Goal: Contribute content: Add original content to the website for others to see

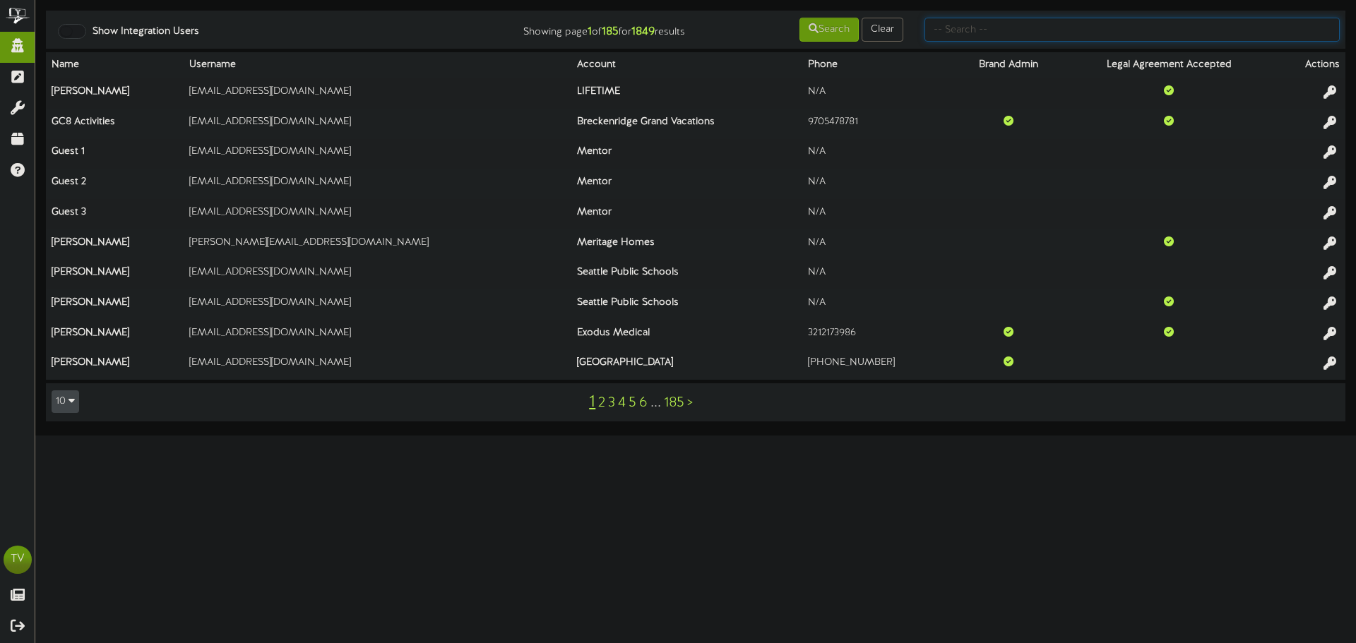
click at [975, 34] on input "text" at bounding box center [1132, 30] width 415 height 24
type input "client"
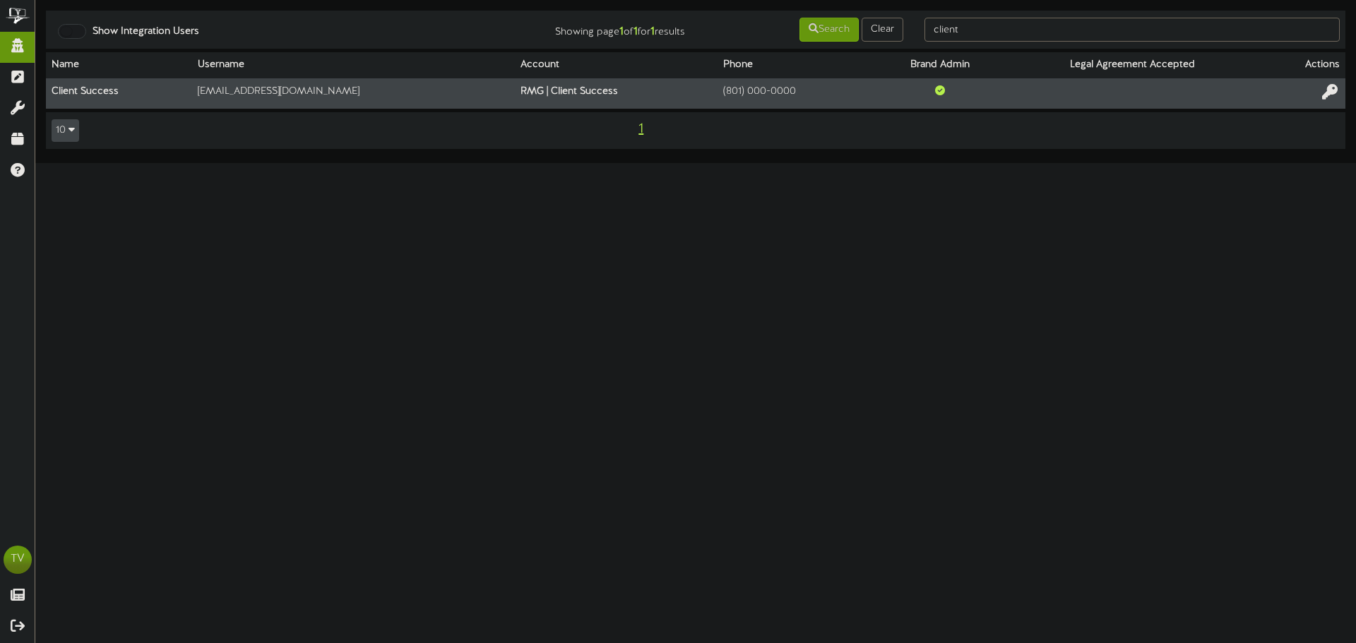
click at [1326, 91] on icon at bounding box center [1330, 92] width 16 height 16
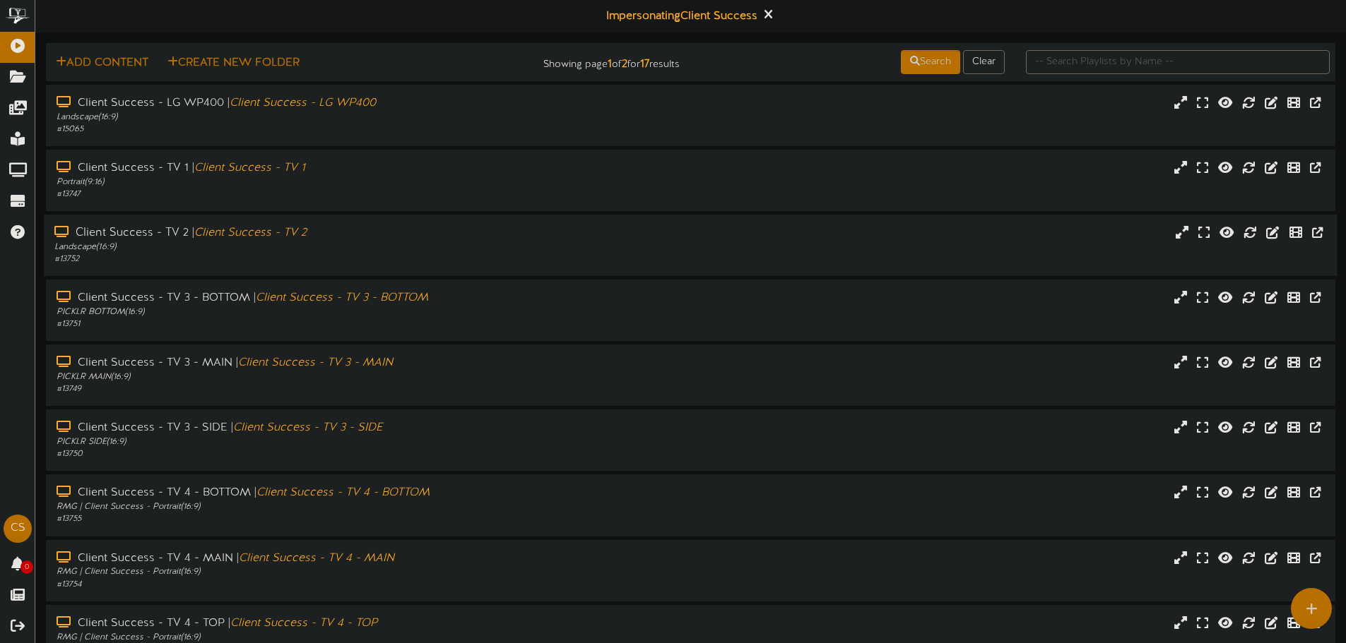
click at [307, 249] on div "Landscape ( 16:9 )" at bounding box center [313, 248] width 518 height 12
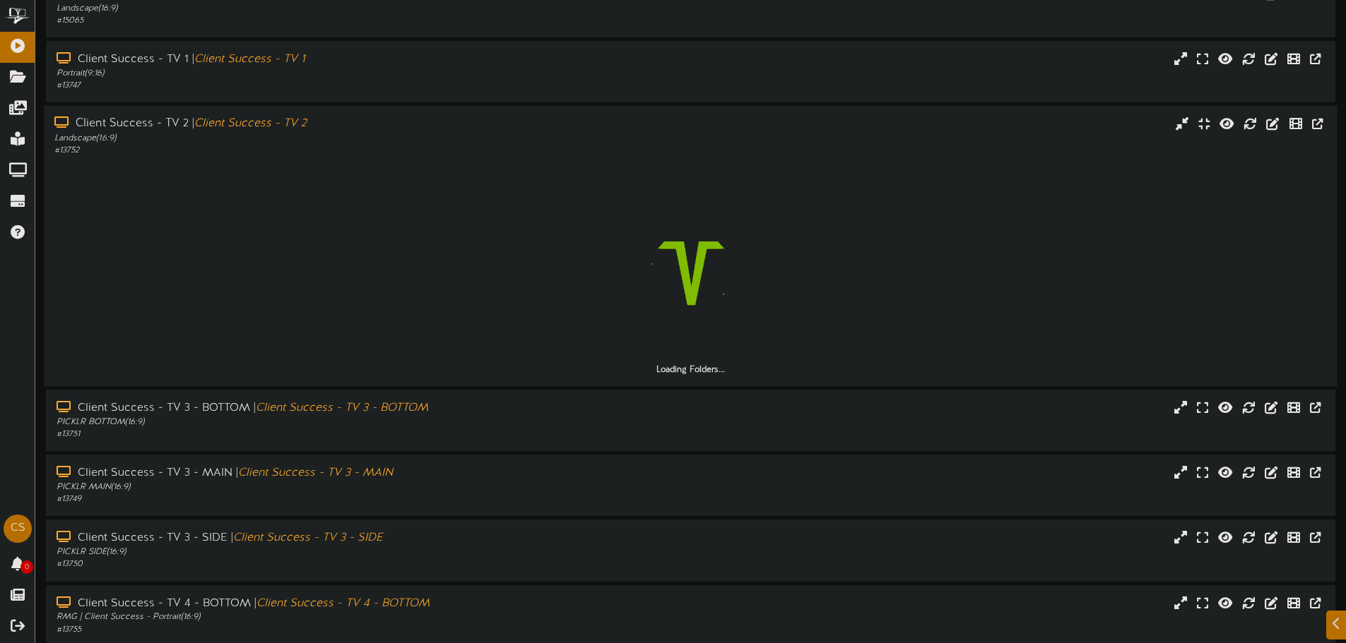
scroll to position [141, 0]
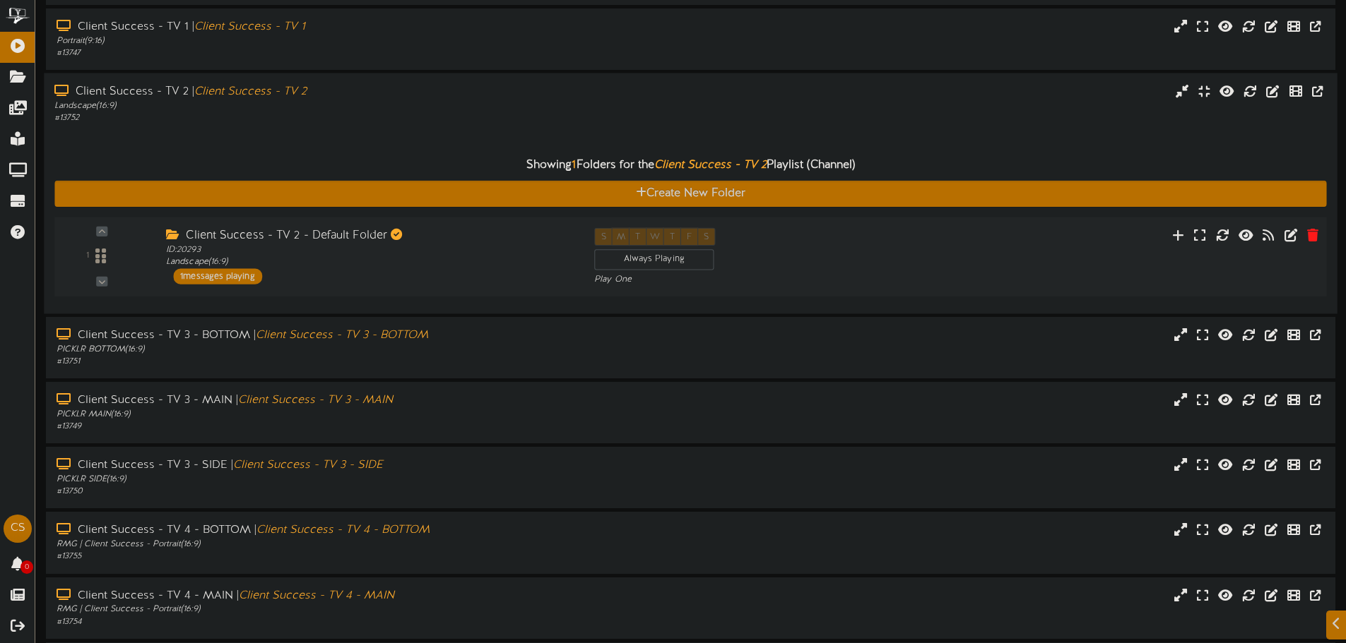
click at [215, 274] on div "1 messages playing" at bounding box center [217, 276] width 89 height 16
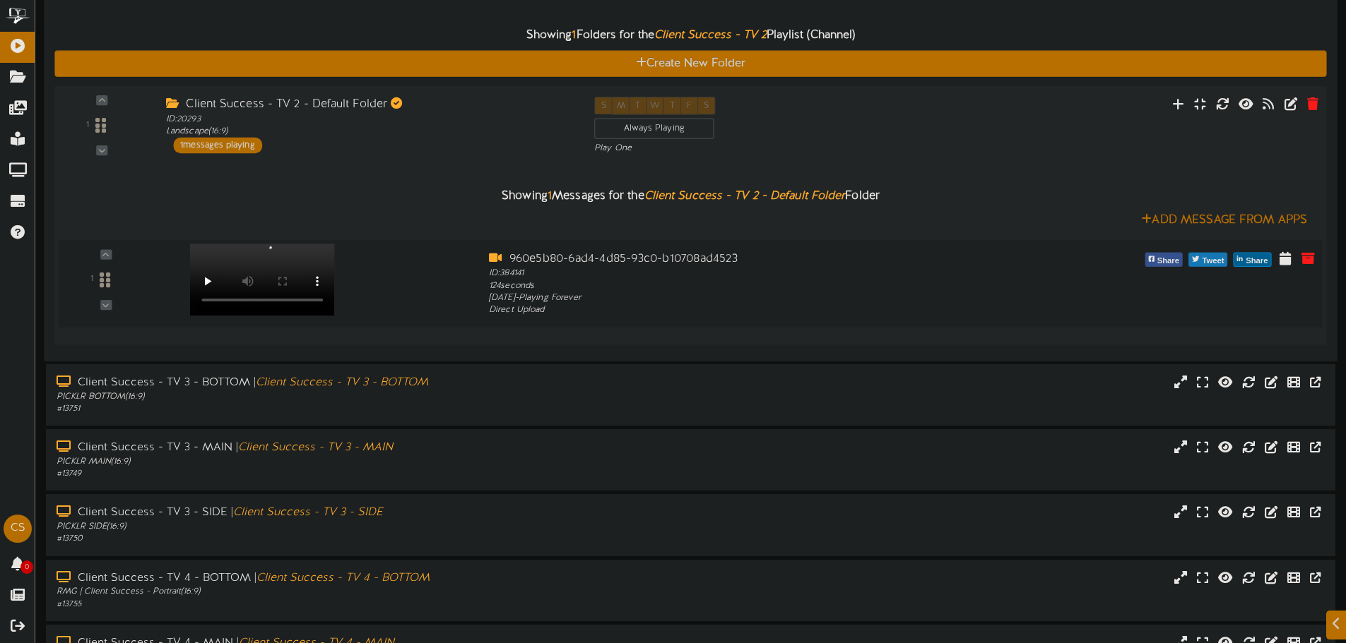
scroll to position [283, 0]
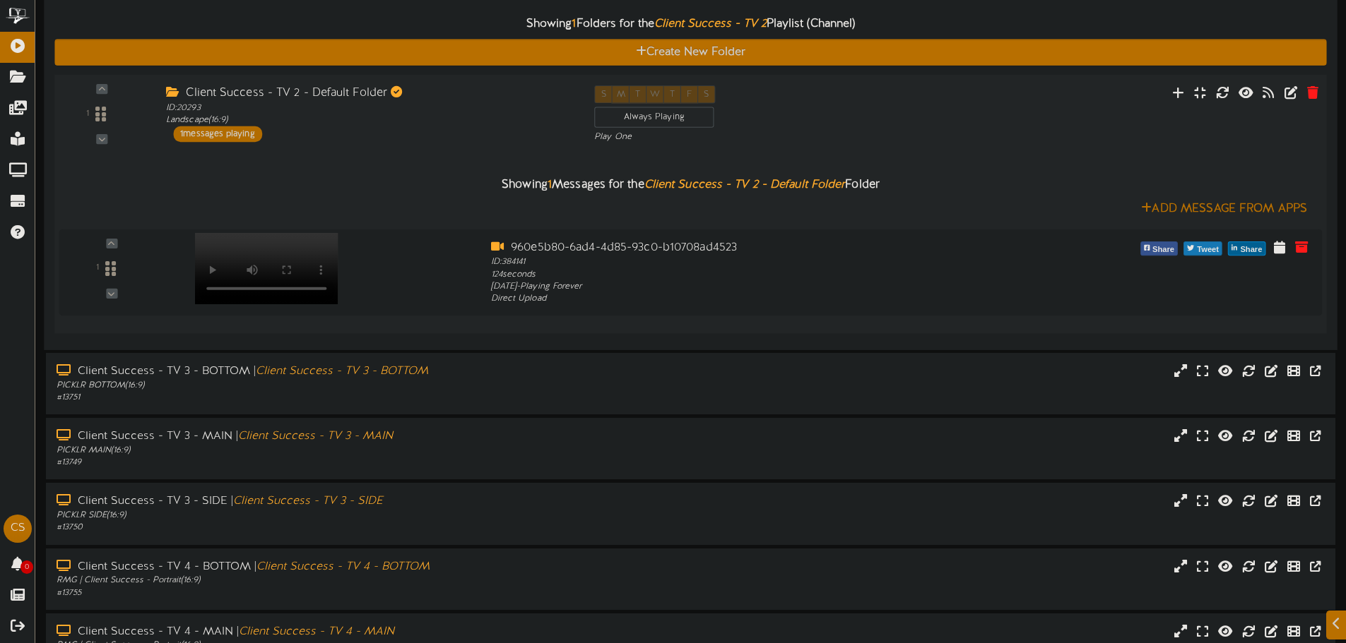
drag, startPoint x: 1169, startPoint y: 213, endPoint x: 1111, endPoint y: 140, distance: 93.5
click at [1111, 140] on div "1 ID: 20293" at bounding box center [690, 204] width 1284 height 259
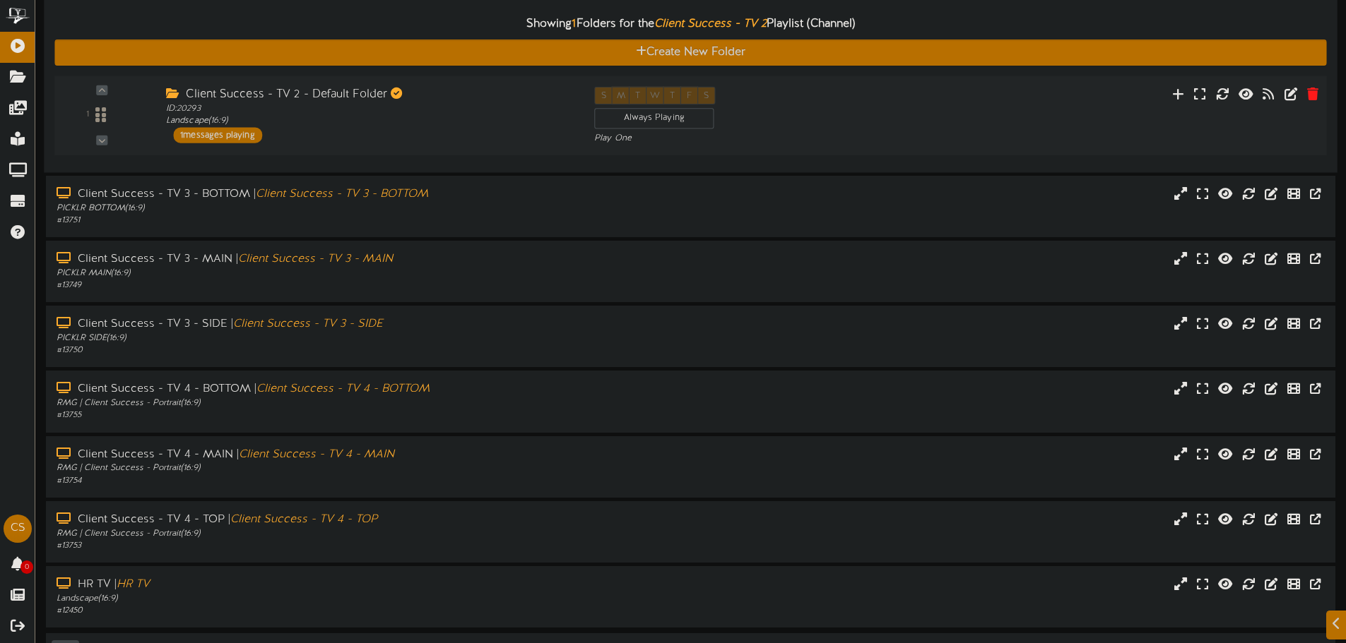
click at [1161, 100] on div at bounding box center [1226, 96] width 214 height 18
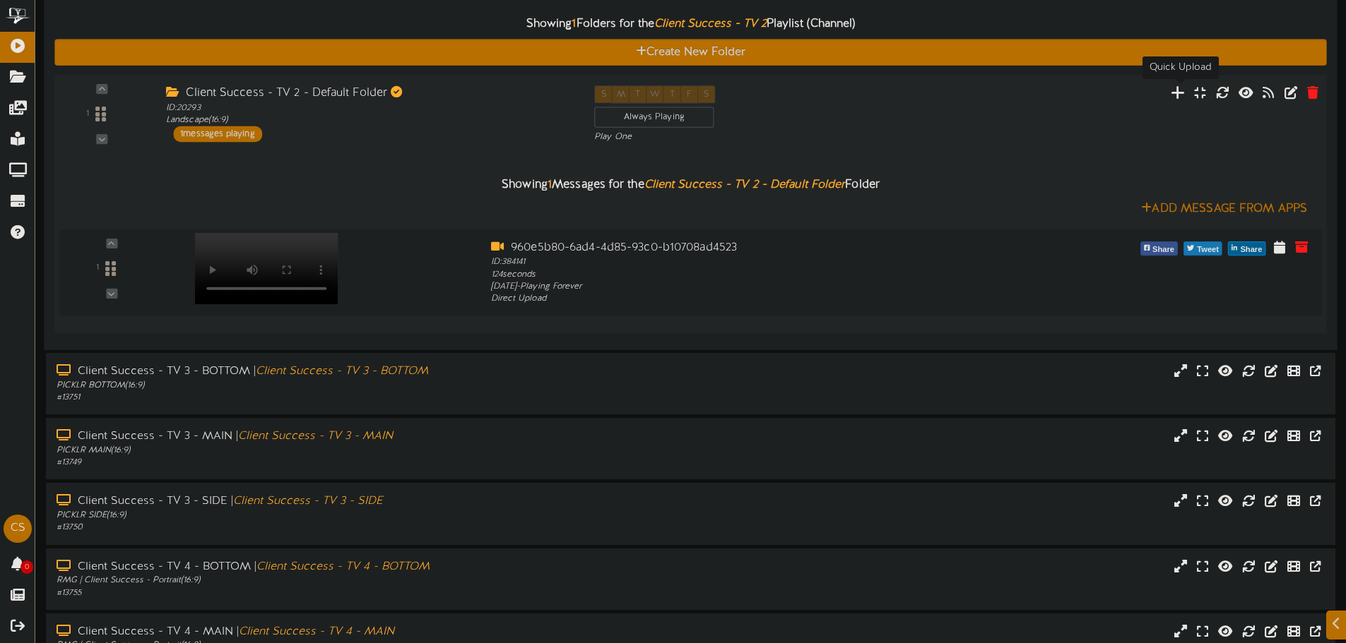
click at [1174, 94] on icon at bounding box center [1177, 92] width 15 height 16
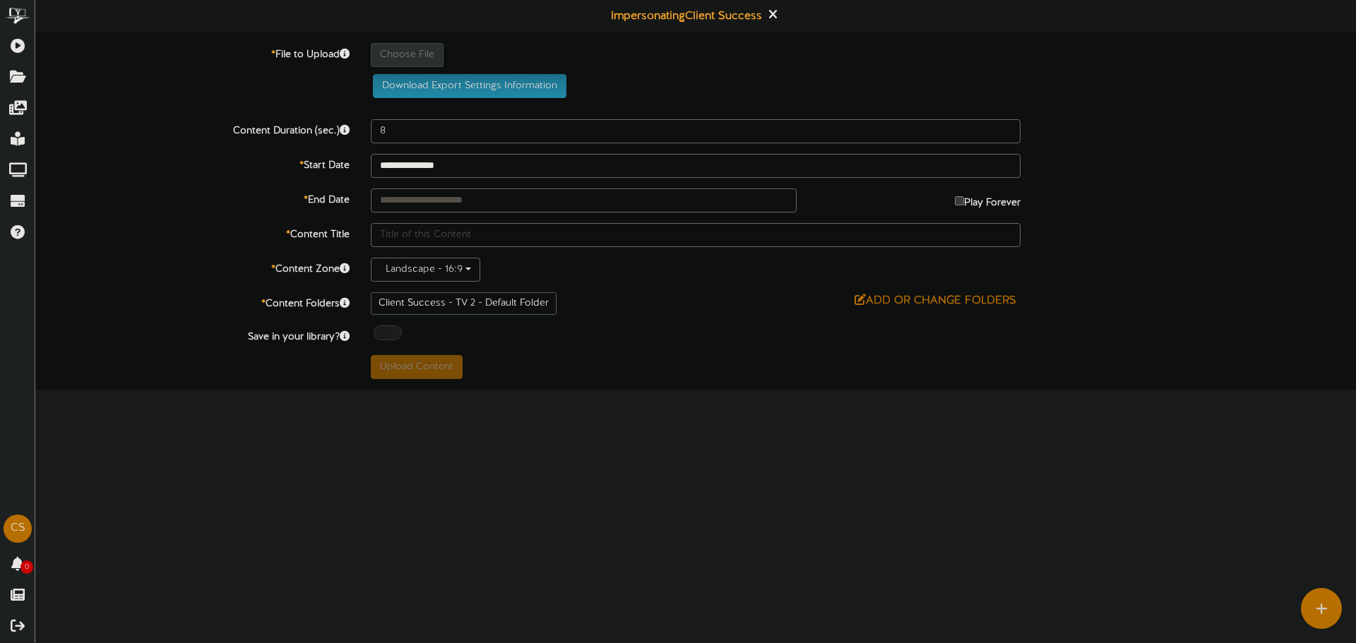
type input "**********"
type input "e92e288e-cea2-4f2e-9fe9-c18be9aa8d49"
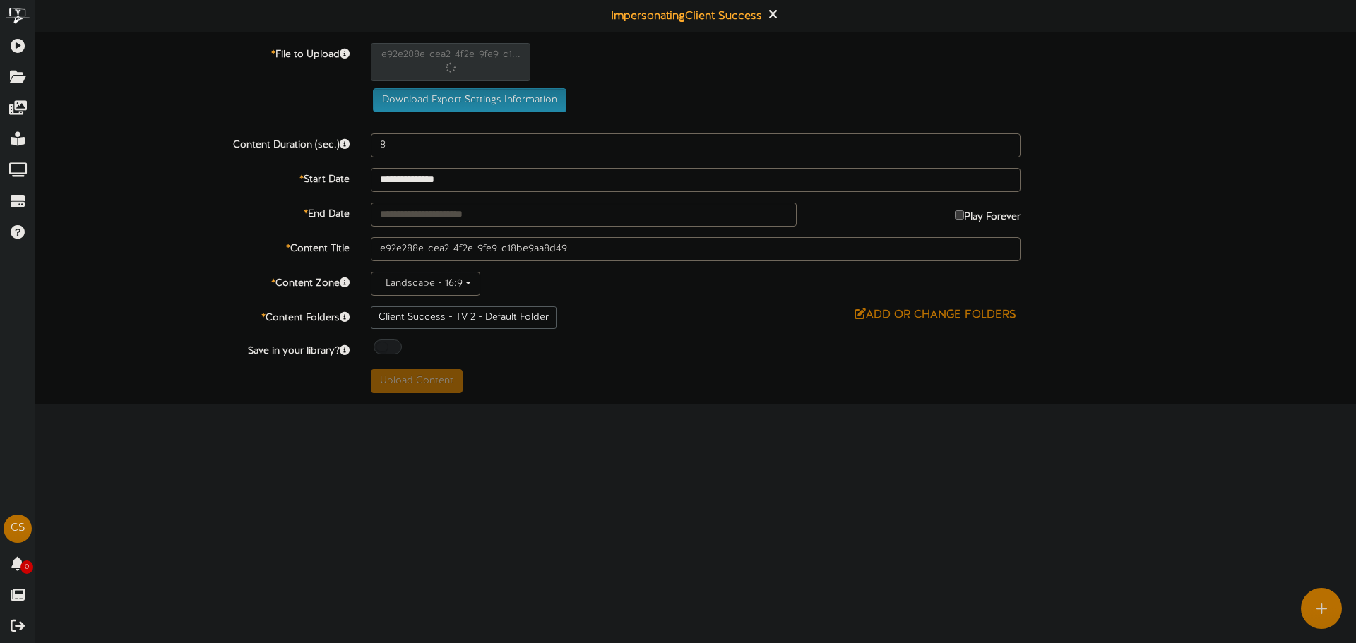
type input "124"
click at [670, 97] on div "Download Export Settings Information" at bounding box center [696, 100] width 682 height 24
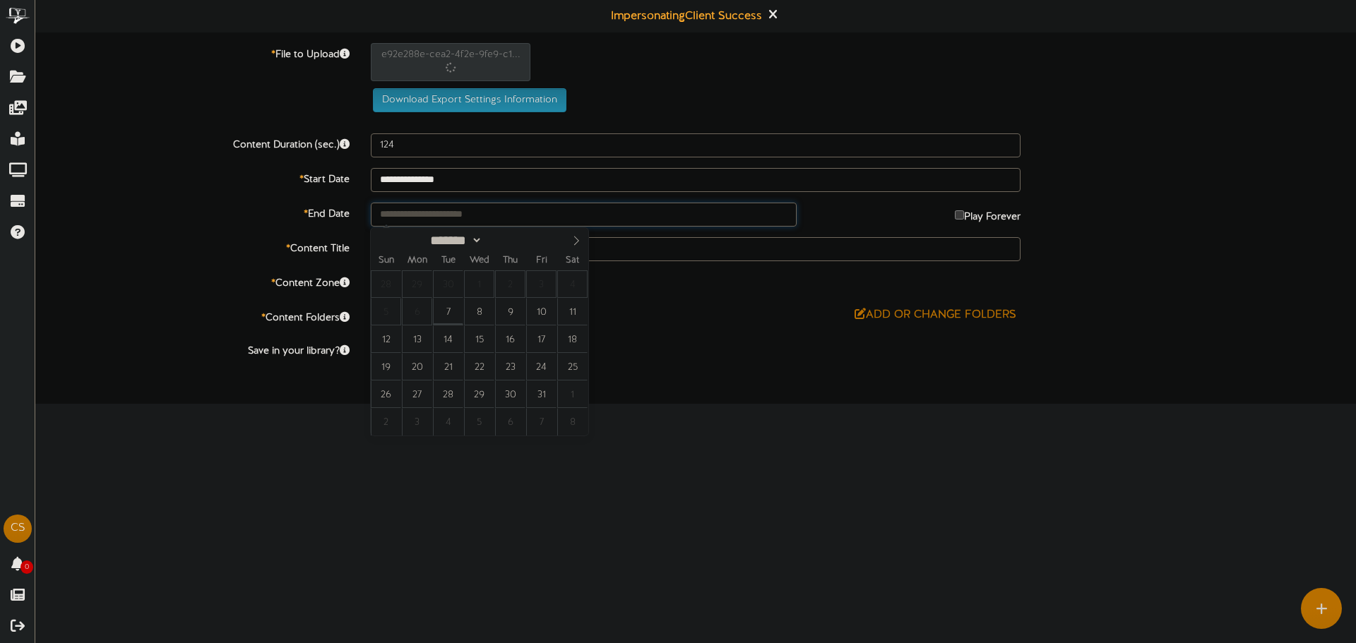
click at [436, 209] on input "text" at bounding box center [584, 215] width 426 height 24
type input "**********"
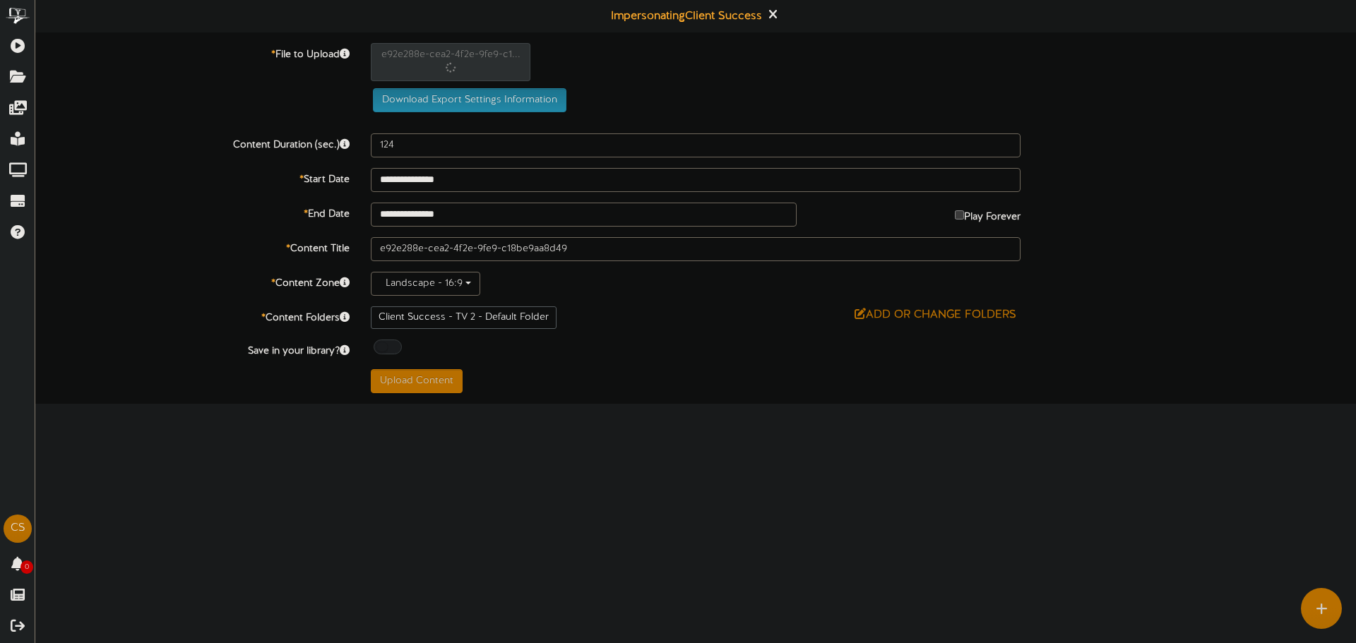
click at [773, 325] on div "Client Success - TV 2 - Default Folder Add or Change Folders" at bounding box center [695, 318] width 671 height 23
click at [573, 360] on div "**********" at bounding box center [695, 218] width 1321 height 350
click at [436, 384] on button "Upload Content" at bounding box center [417, 381] width 92 height 24
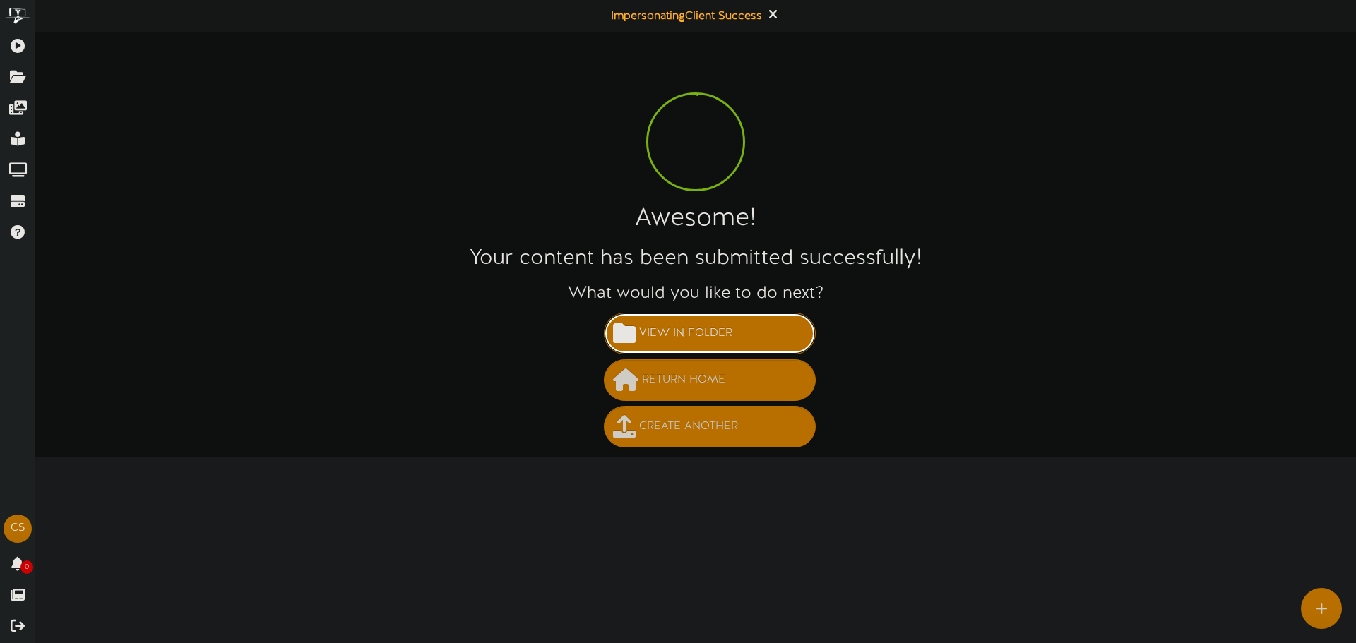
click at [667, 342] on span "View in Folder" at bounding box center [686, 333] width 100 height 23
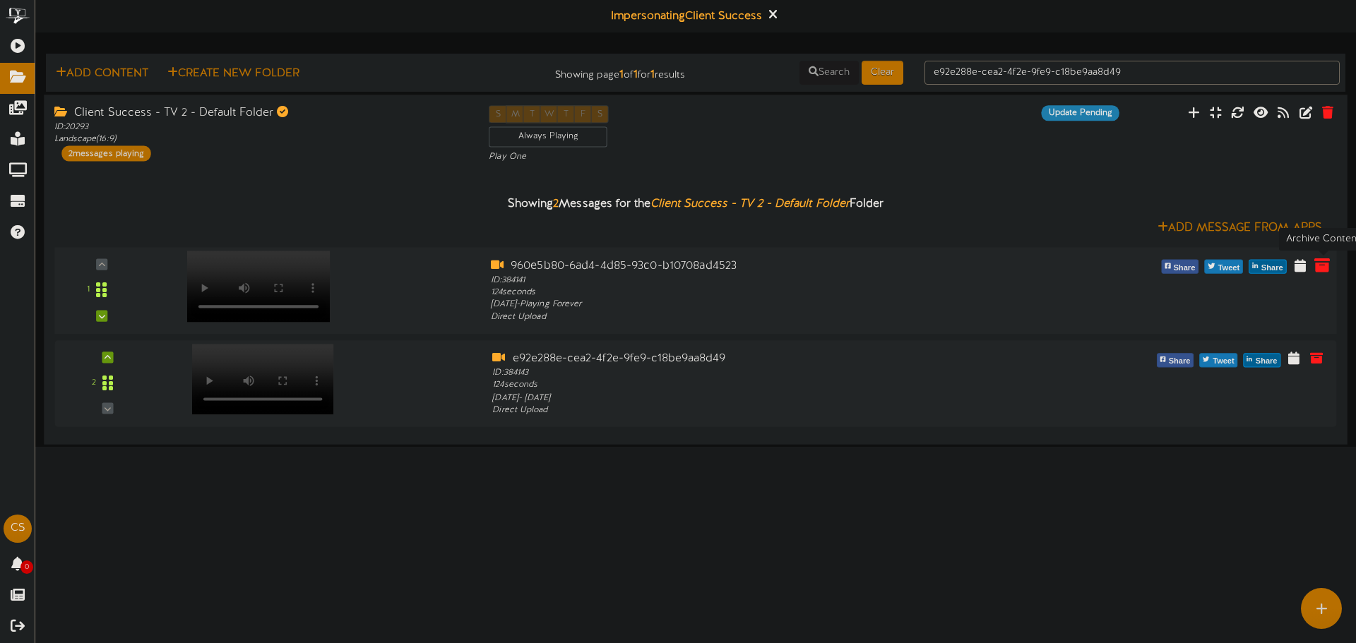
click at [1321, 267] on icon at bounding box center [1322, 265] width 16 height 16
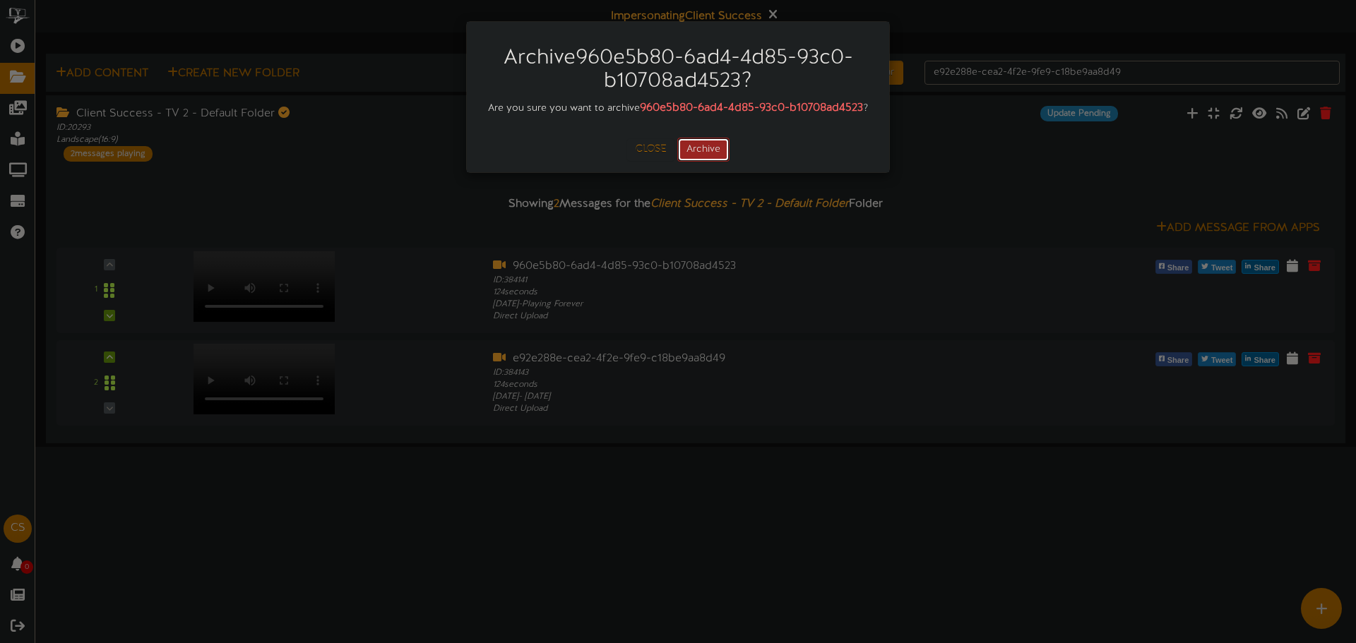
click at [703, 162] on button "Archive" at bounding box center [703, 150] width 52 height 24
